Goal: Task Accomplishment & Management: Complete application form

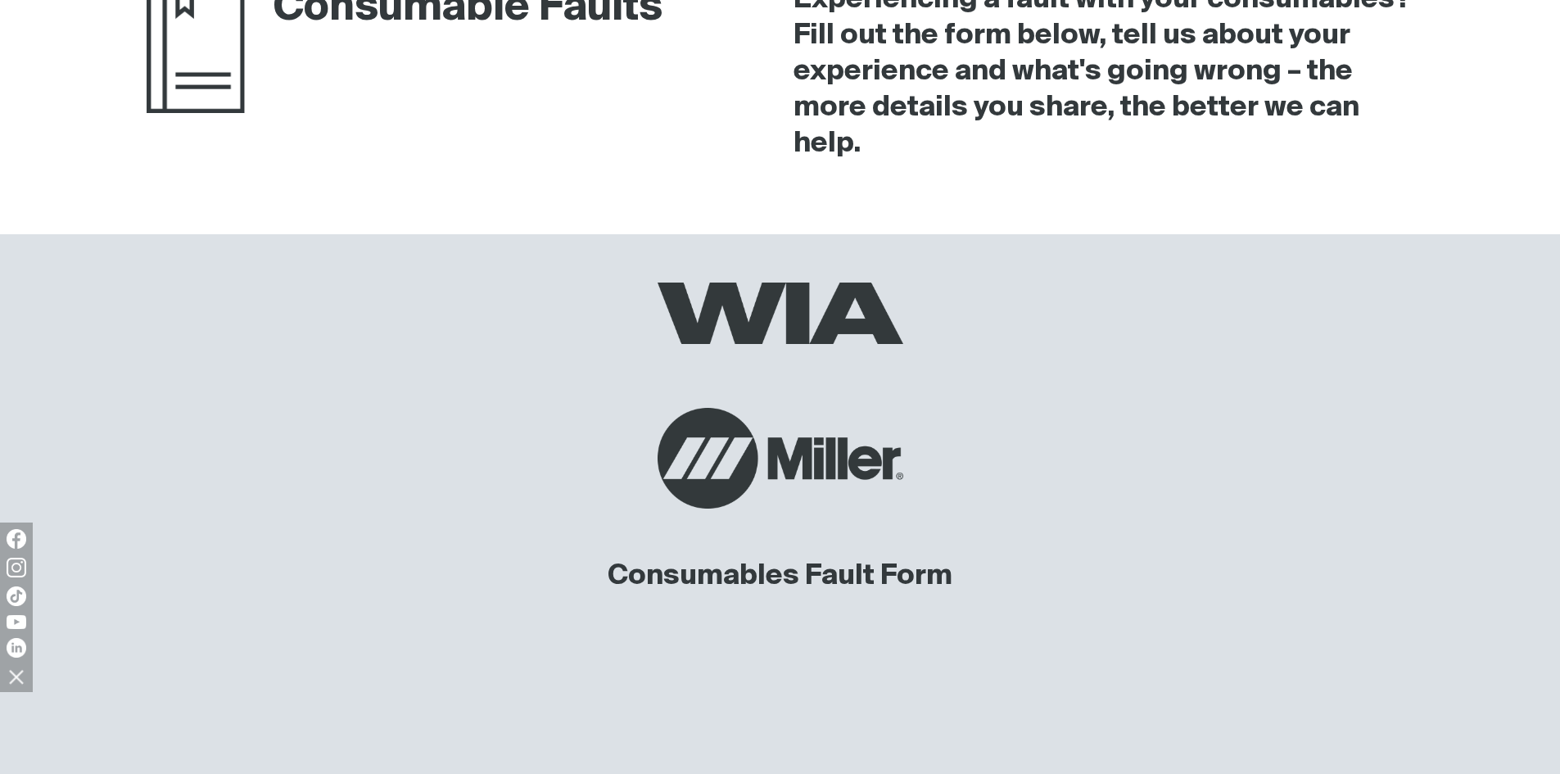
scroll to position [246, 0]
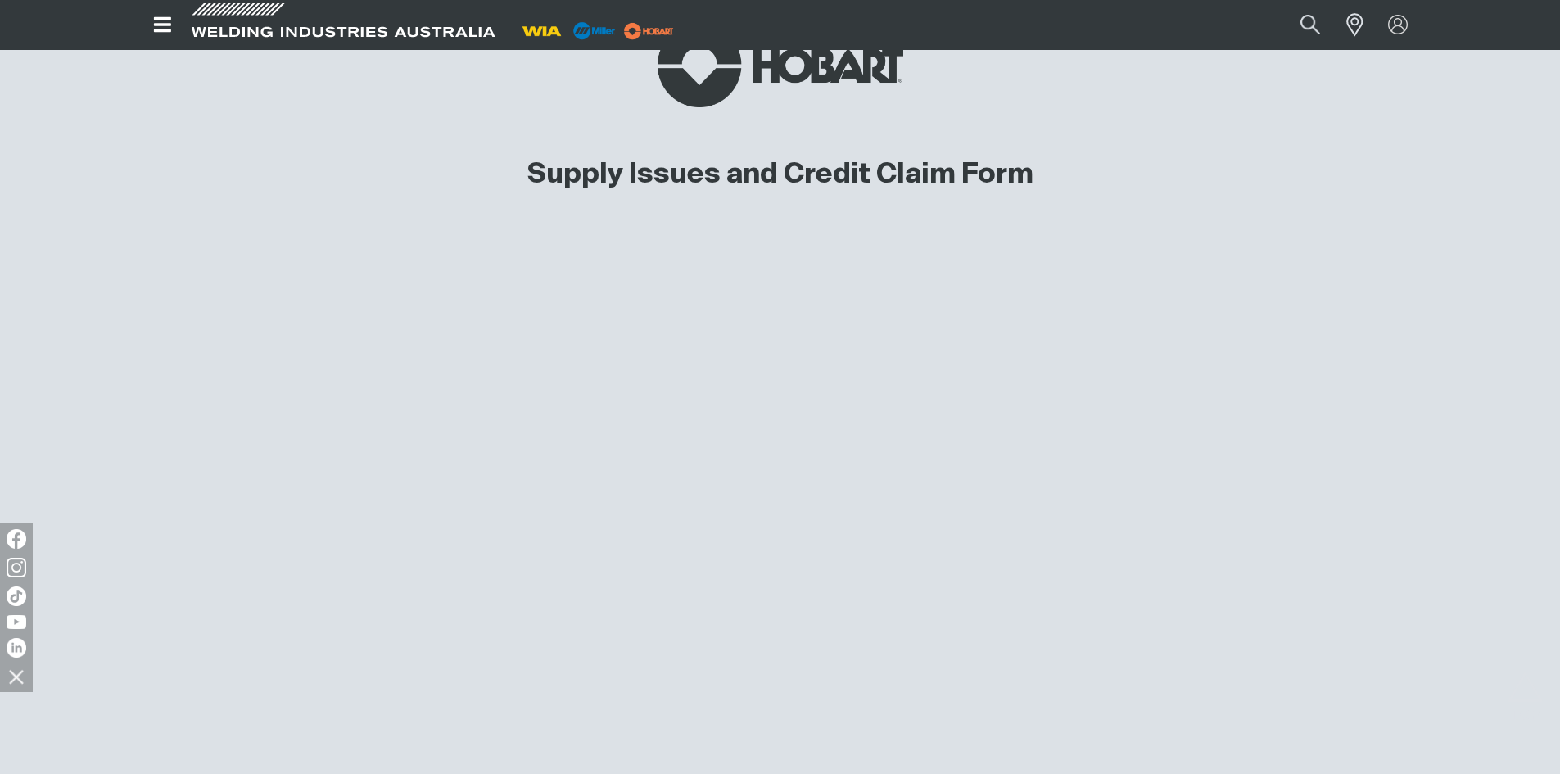
scroll to position [737, 0]
